Goal: Task Accomplishment & Management: Use online tool/utility

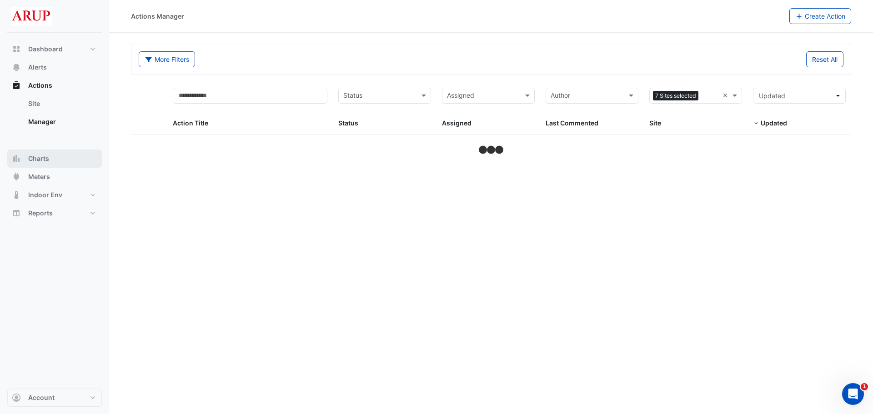
select select "***"
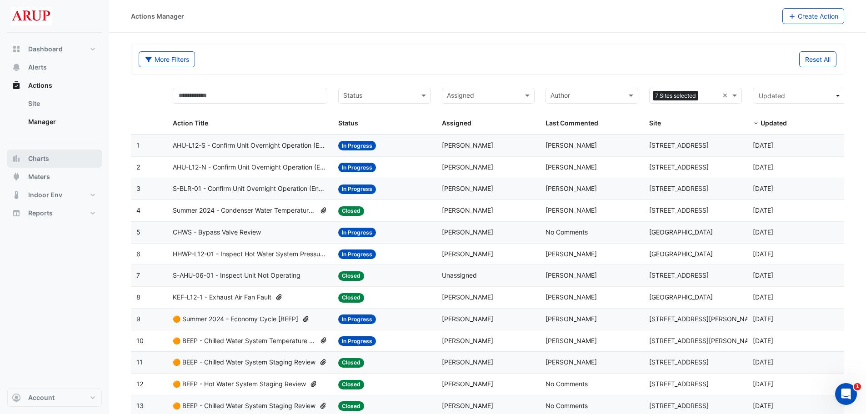
click at [62, 158] on button "Charts" at bounding box center [54, 159] width 95 height 18
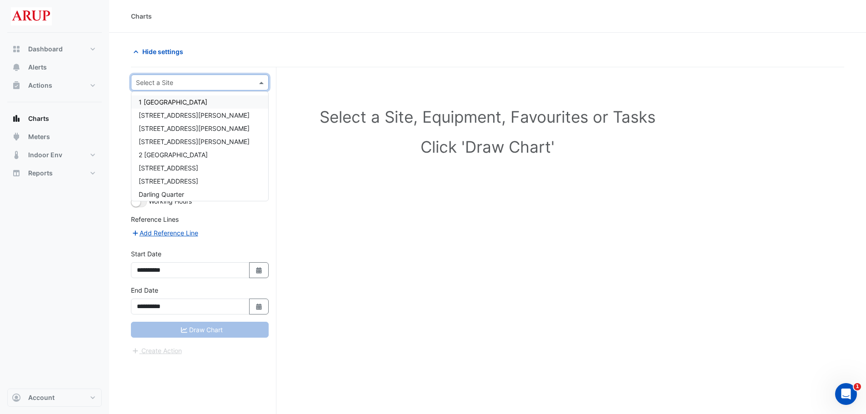
click at [259, 85] on span at bounding box center [262, 83] width 11 height 10
click at [195, 157] on span "2 [GEOGRAPHIC_DATA]" at bounding box center [173, 155] width 69 height 8
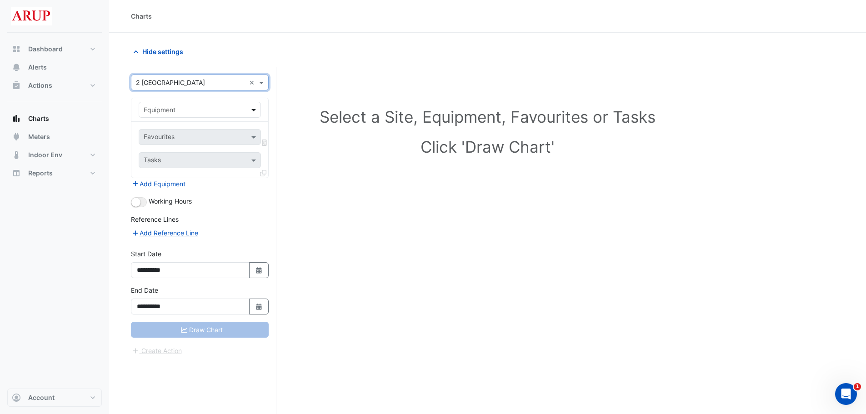
click at [254, 109] on span at bounding box center [254, 110] width 11 height 10
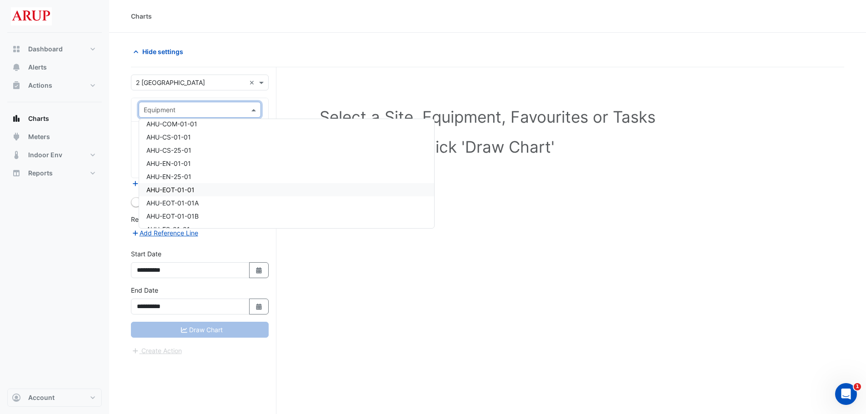
scroll to position [91, 0]
click at [203, 170] on div "AHU-CS-25-01" at bounding box center [286, 170] width 295 height 13
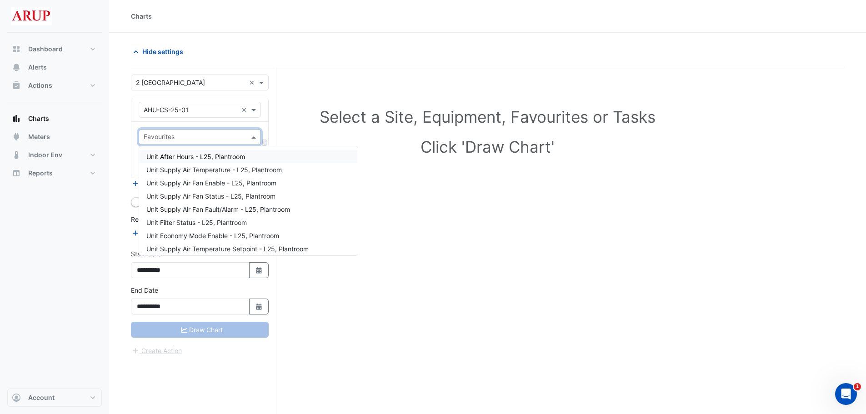
click at [254, 135] on span at bounding box center [254, 137] width 11 height 10
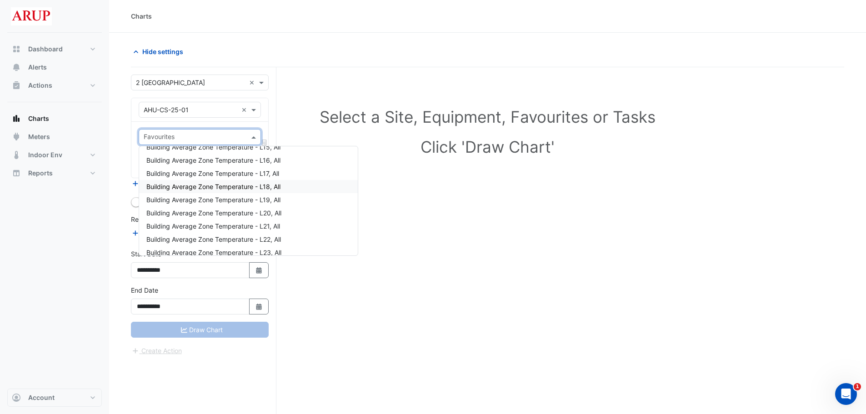
click at [287, 187] on div "Building Average Zone Temperature - L18, All" at bounding box center [248, 186] width 219 height 13
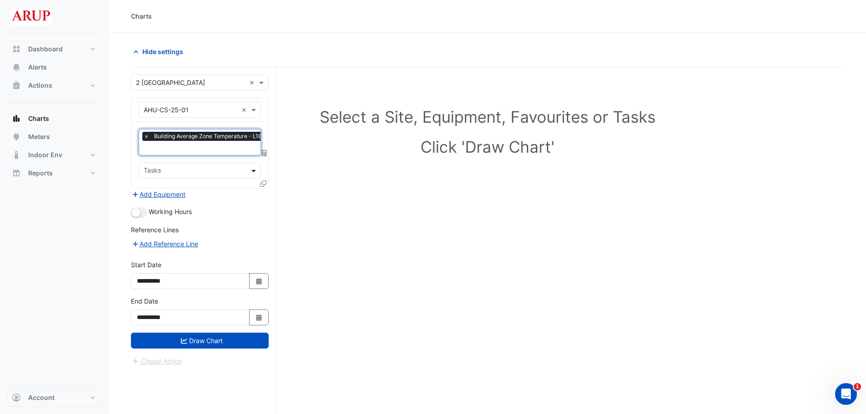
click at [253, 166] on span at bounding box center [254, 171] width 11 height 10
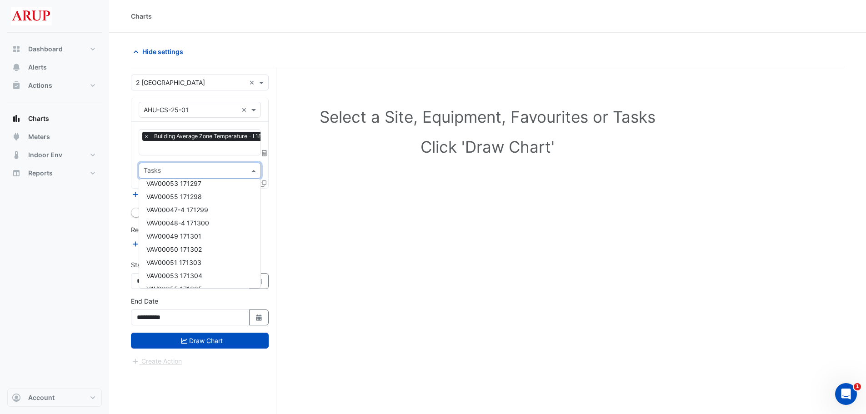
scroll to position [0, 0]
click at [271, 226] on div "**********" at bounding box center [203, 257] width 145 height 381
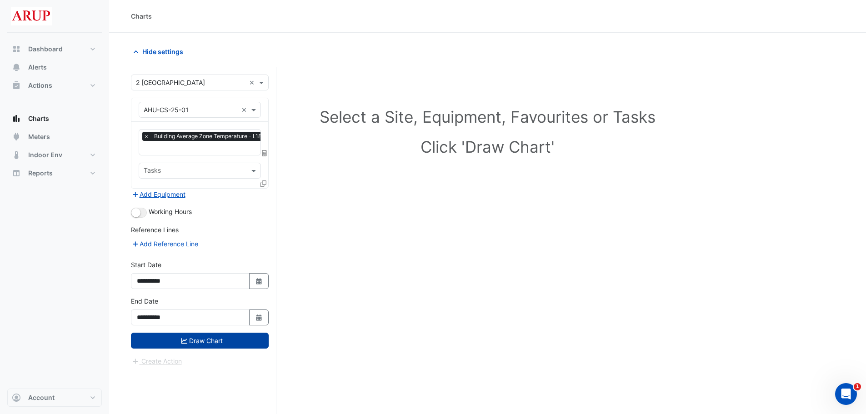
click at [201, 342] on button "Draw Chart" at bounding box center [200, 341] width 138 height 16
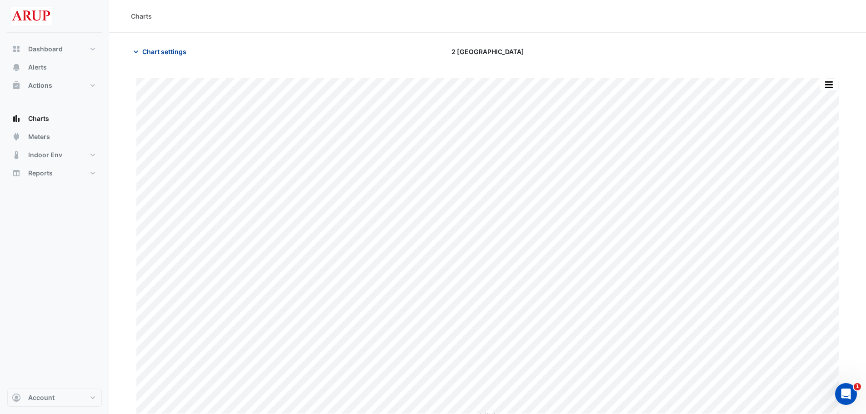
click at [140, 50] on icon "button" at bounding box center [135, 51] width 9 height 9
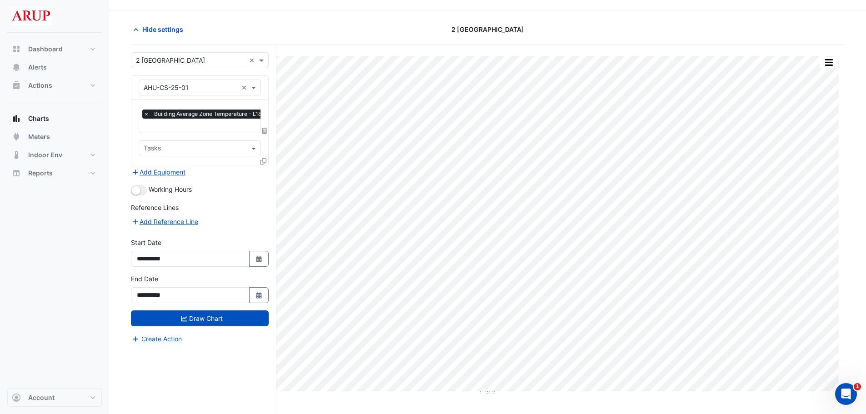
scroll to position [35, 0]
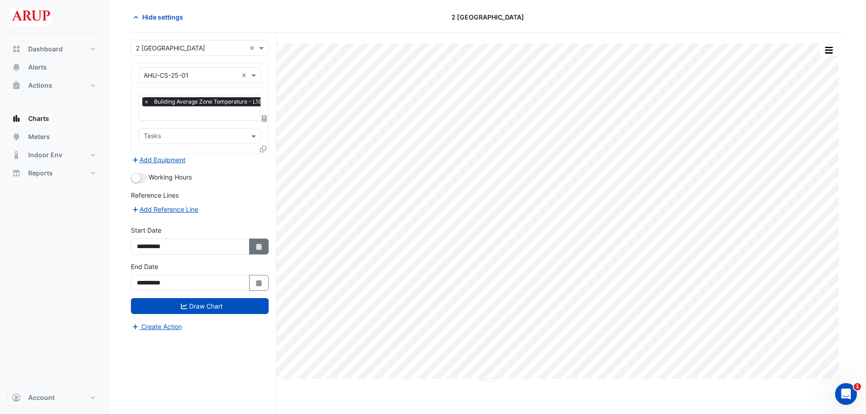
click at [258, 248] on icon "button" at bounding box center [258, 247] width 5 height 6
select select "*"
select select "****"
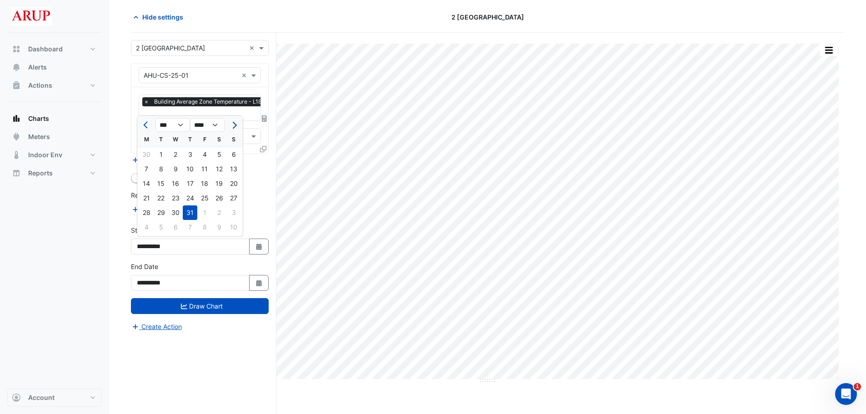
click at [232, 124] on span "Next month" at bounding box center [233, 125] width 7 height 7
select select "*"
click at [146, 180] on div "11" at bounding box center [146, 183] width 15 height 15
type input "**********"
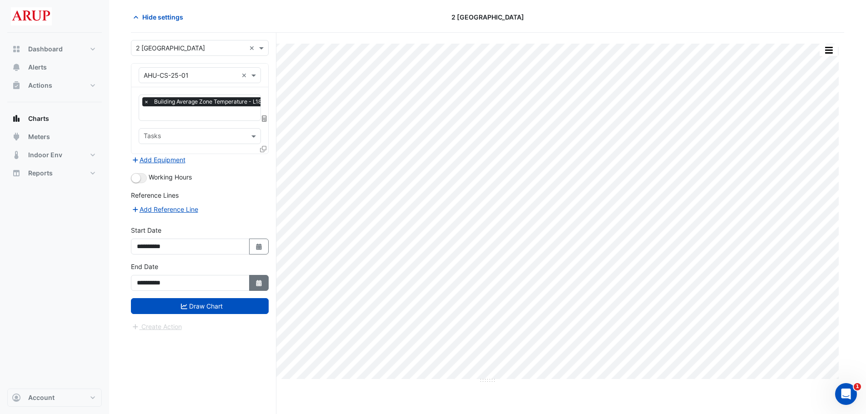
click at [262, 281] on icon "Select Date" at bounding box center [259, 283] width 8 height 6
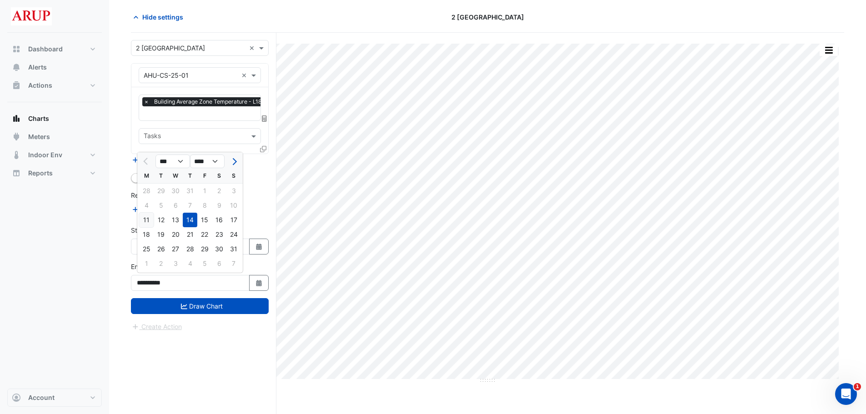
click at [149, 222] on div "11" at bounding box center [146, 220] width 15 height 15
type input "**********"
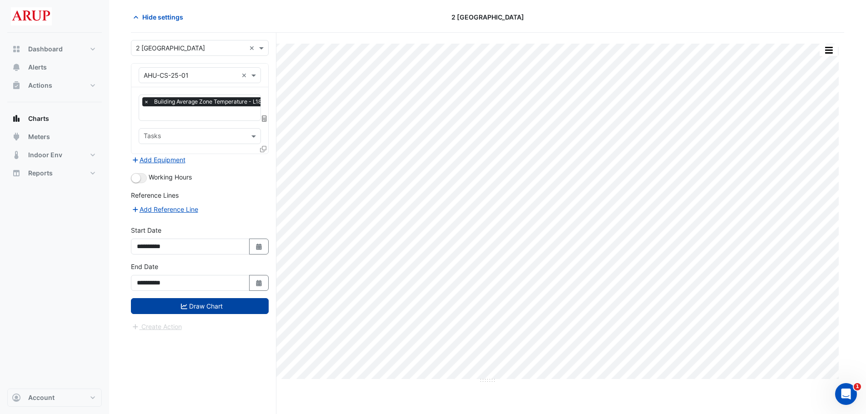
click at [206, 307] on button "Draw Chart" at bounding box center [200, 306] width 138 height 16
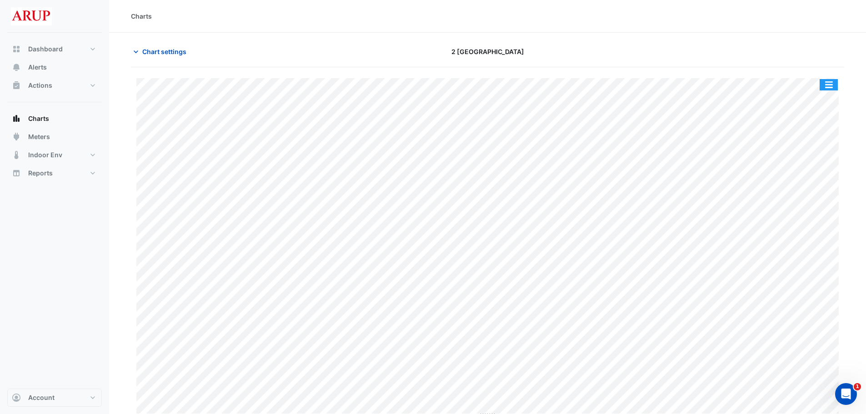
click at [833, 84] on button "button" at bounding box center [829, 84] width 18 height 11
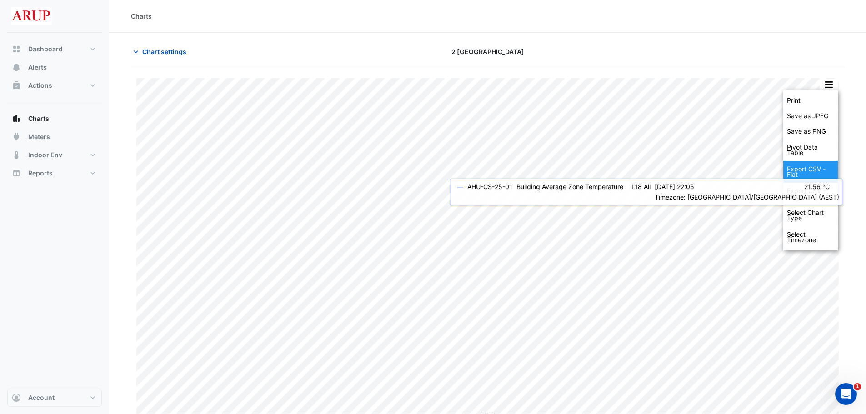
click at [808, 171] on div "Export CSV - Flat" at bounding box center [810, 172] width 55 height 22
